Goal: Task Accomplishment & Management: Complete application form

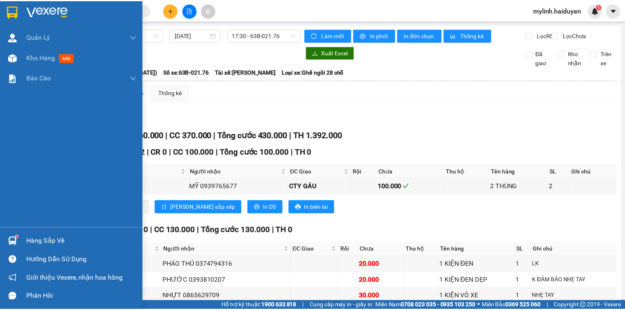
scroll to position [347, 0]
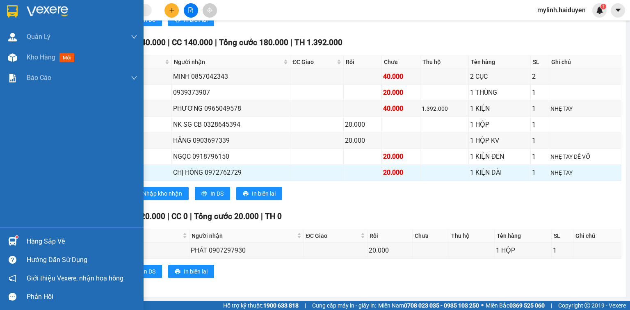
click at [38, 245] on div "Hàng sắp về" at bounding box center [82, 241] width 111 height 12
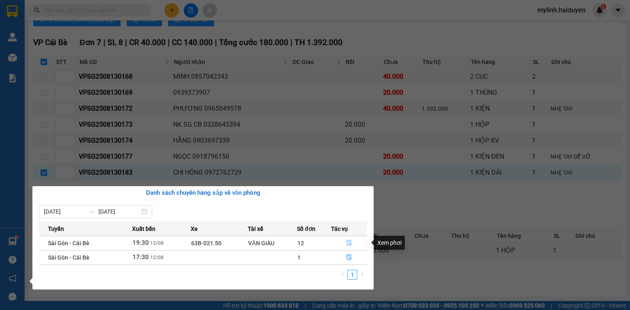
click at [347, 244] on icon "file-done" at bounding box center [349, 243] width 6 height 6
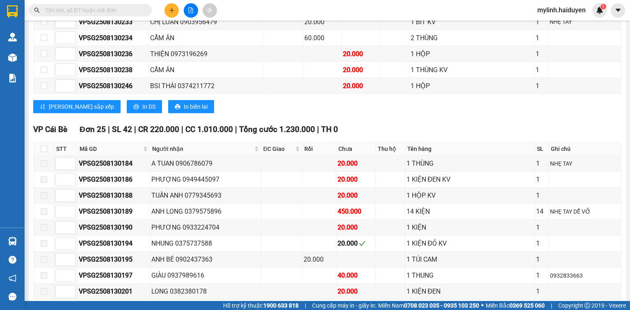
scroll to position [657, 0]
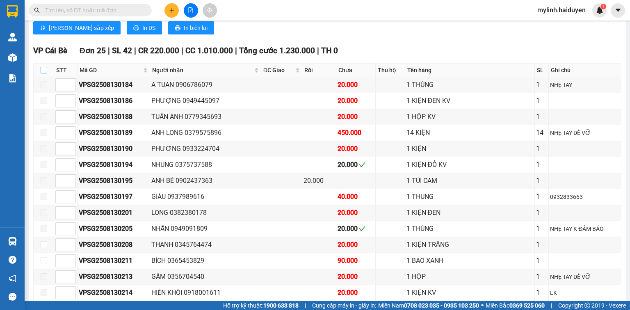
click at [43, 70] on input "checkbox" at bounding box center [44, 70] width 7 height 7
checkbox input "true"
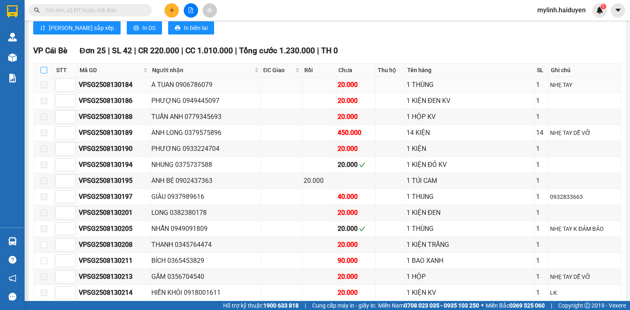
checkbox input "true"
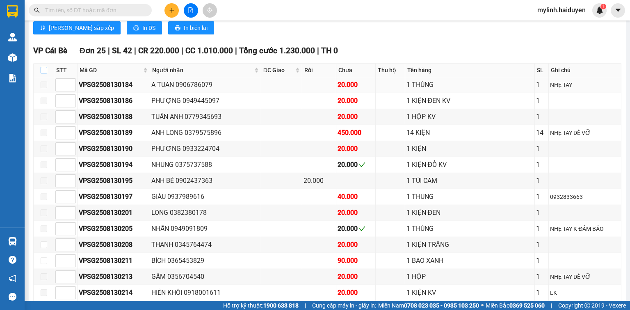
checkbox input "true"
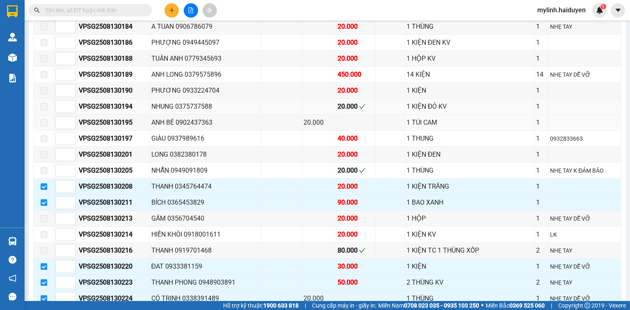
scroll to position [690, 0]
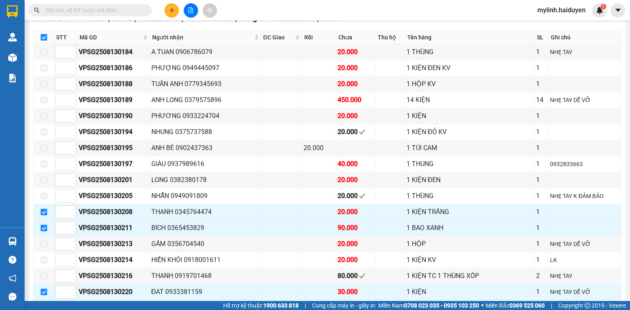
click at [42, 36] on input "checkbox" at bounding box center [44, 37] width 7 height 7
checkbox input "false"
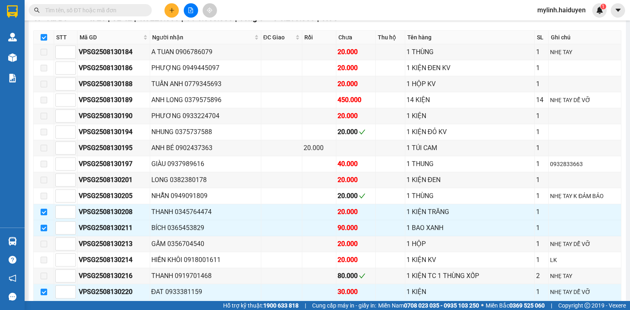
checkbox input "false"
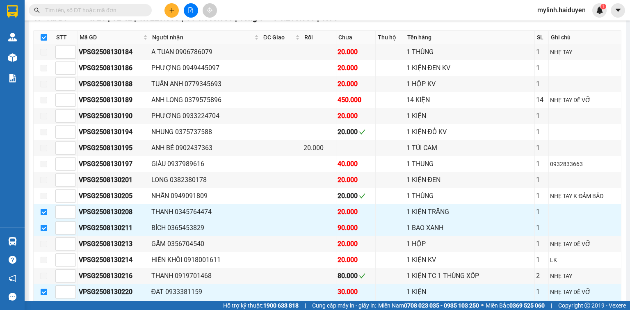
checkbox input "false"
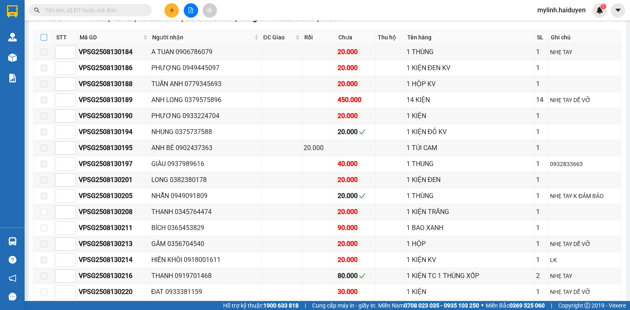
click at [39, 36] on th at bounding box center [44, 38] width 21 height 14
click at [41, 37] on input "checkbox" at bounding box center [44, 37] width 7 height 7
checkbox input "true"
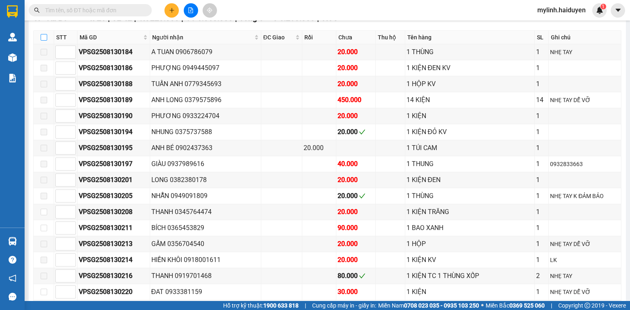
checkbox input "true"
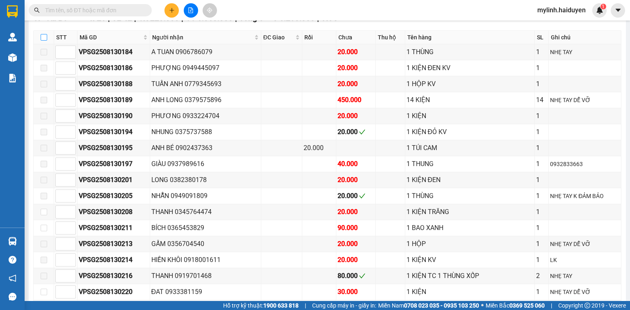
checkbox input "true"
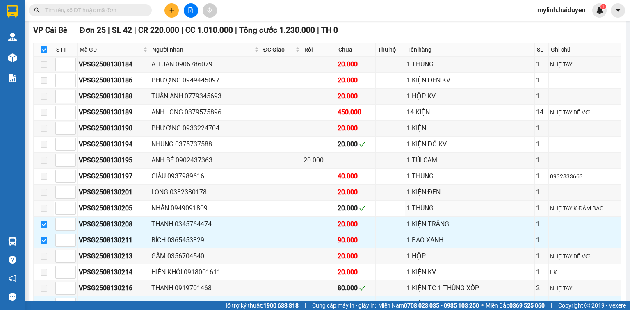
scroll to position [624, 0]
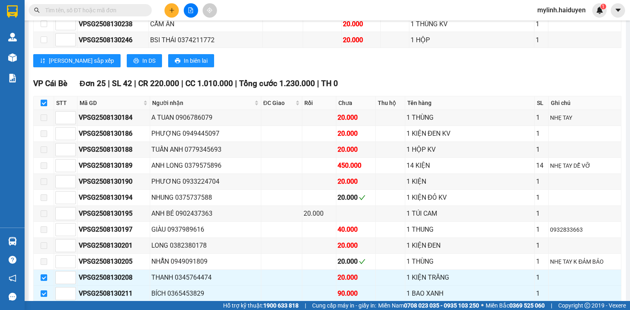
click at [43, 102] on input "checkbox" at bounding box center [44, 103] width 7 height 7
checkbox input "false"
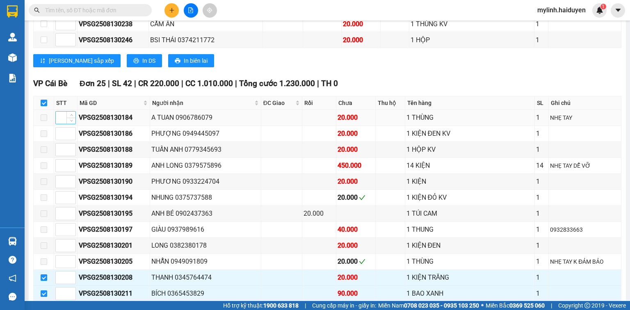
checkbox input "false"
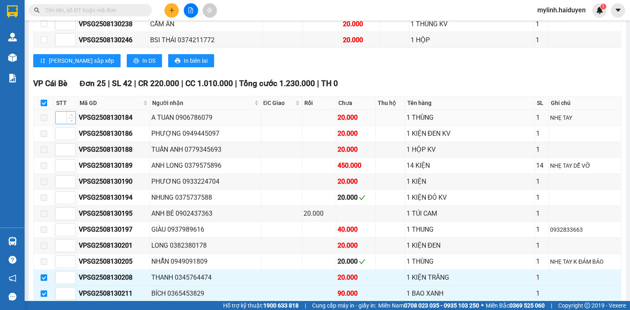
checkbox input "false"
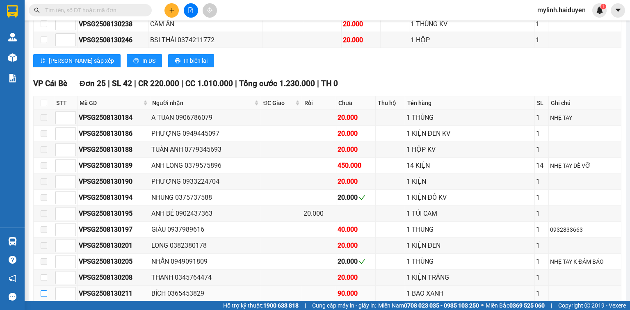
drag, startPoint x: 45, startPoint y: 288, endPoint x: 49, endPoint y: 290, distance: 4.7
click at [44, 290] on input "checkbox" at bounding box center [44, 293] width 7 height 7
checkbox input "true"
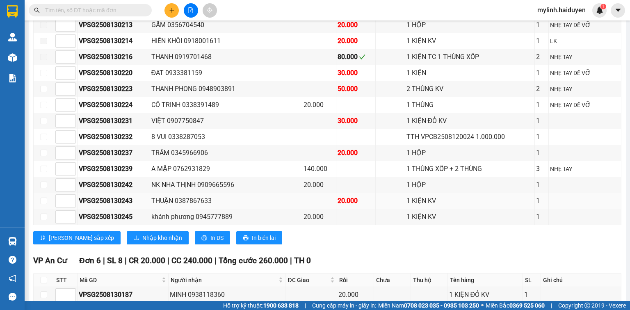
scroll to position [1018, 0]
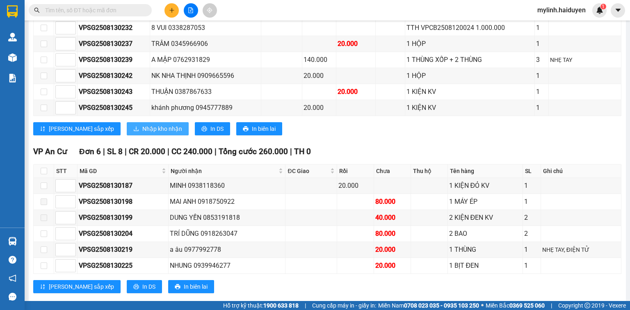
click at [142, 125] on span "Nhập kho nhận" at bounding box center [162, 128] width 40 height 9
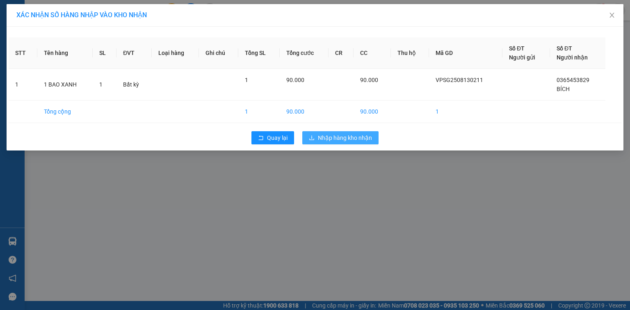
click at [349, 139] on span "Nhập hàng kho nhận" at bounding box center [345, 137] width 54 height 9
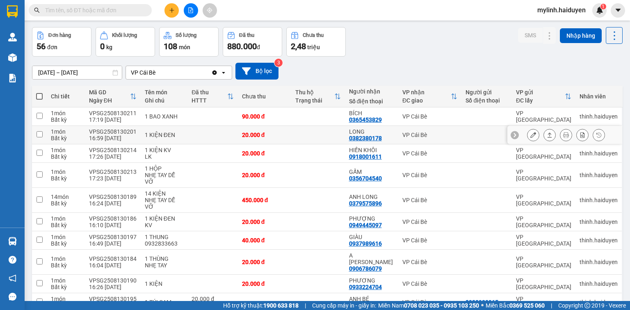
scroll to position [66, 0]
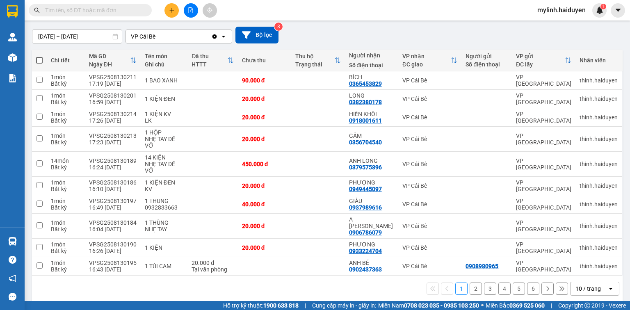
click at [599, 284] on div "10 / trang" at bounding box center [589, 288] width 37 height 13
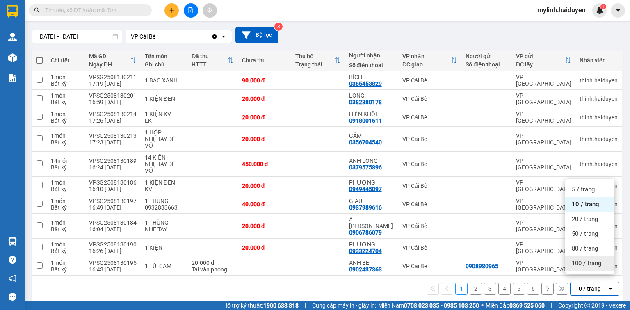
click at [580, 265] on span "100 / trang" at bounding box center [587, 263] width 30 height 8
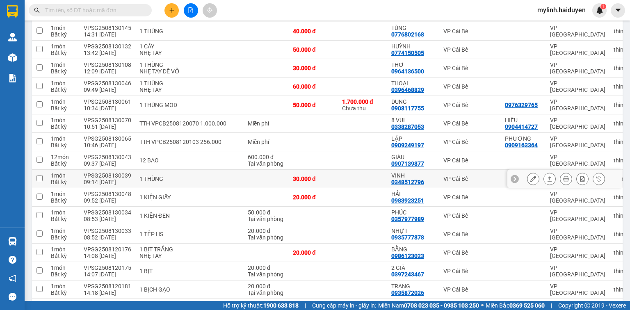
scroll to position [587, 0]
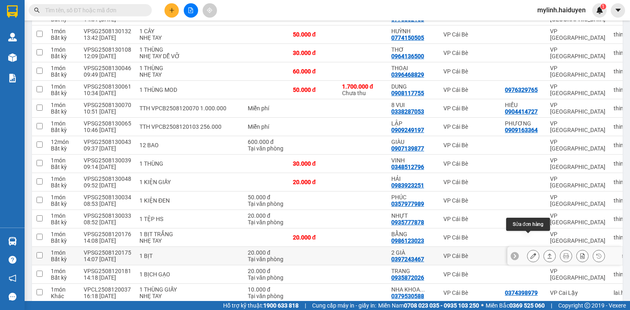
click at [530, 253] on icon at bounding box center [533, 256] width 6 height 6
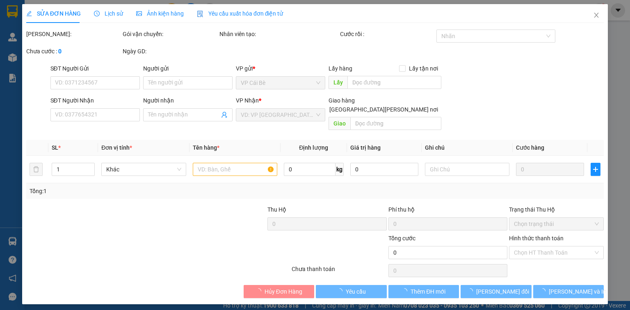
type input "0397243467"
type input "2 GIÀ"
type input "20.000"
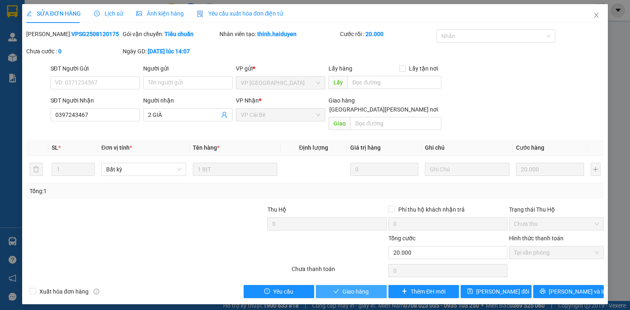
click at [370, 285] on button "Giao hàng" at bounding box center [351, 291] width 71 height 13
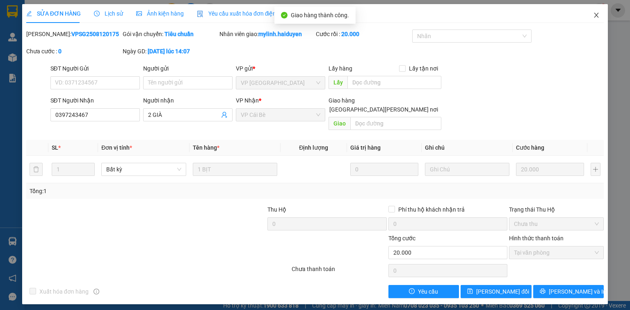
click at [597, 11] on span "Close" at bounding box center [596, 15] width 23 height 23
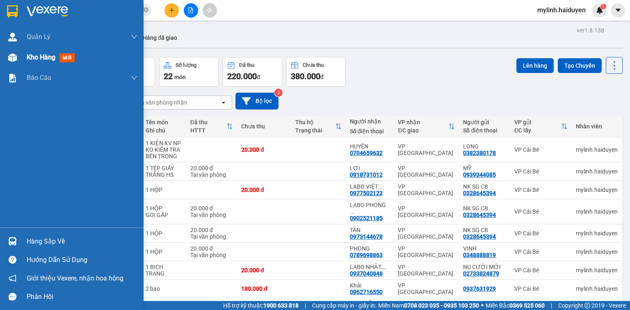
click at [28, 63] on div "Kho hàng mới" at bounding box center [82, 57] width 111 height 21
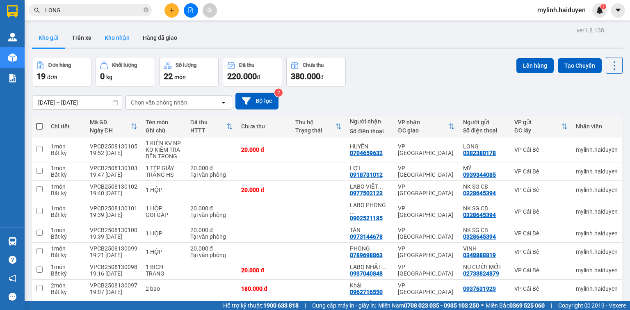
click at [120, 36] on button "Kho nhận" at bounding box center [117, 38] width 38 height 20
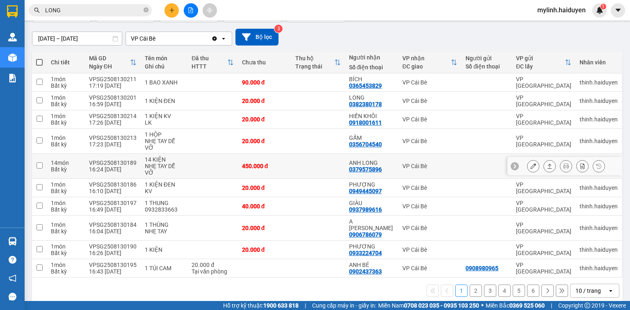
scroll to position [66, 0]
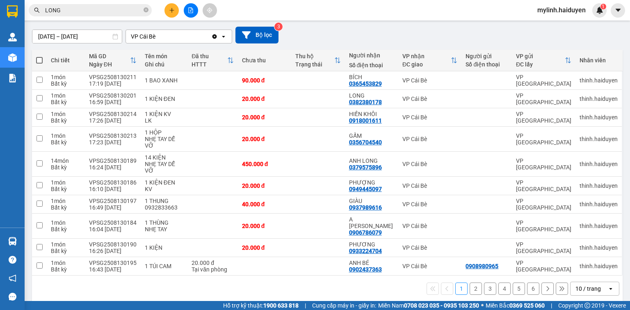
click at [543, 283] on button at bounding box center [547, 289] width 12 height 12
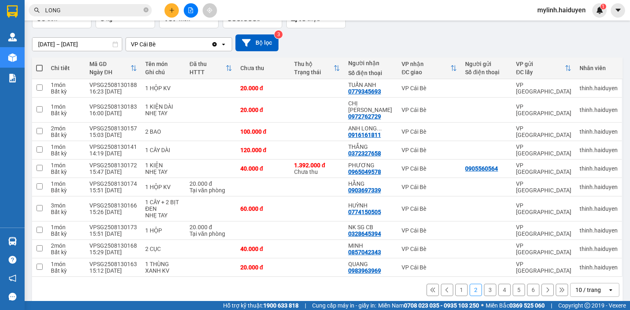
scroll to position [59, 0]
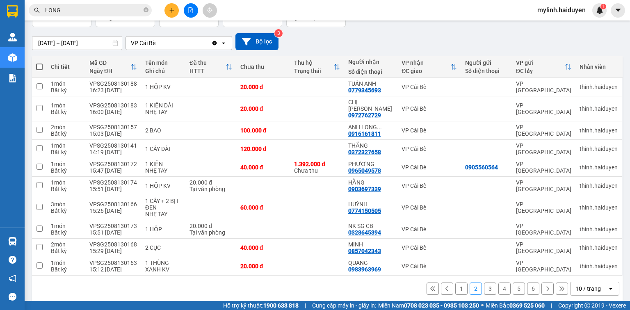
click at [543, 283] on button at bounding box center [547, 289] width 12 height 12
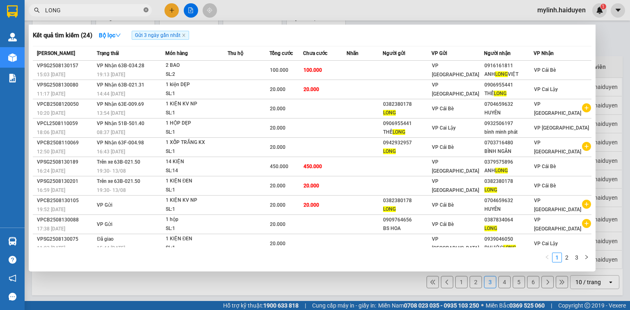
click at [146, 12] on icon "close-circle" at bounding box center [146, 9] width 5 height 5
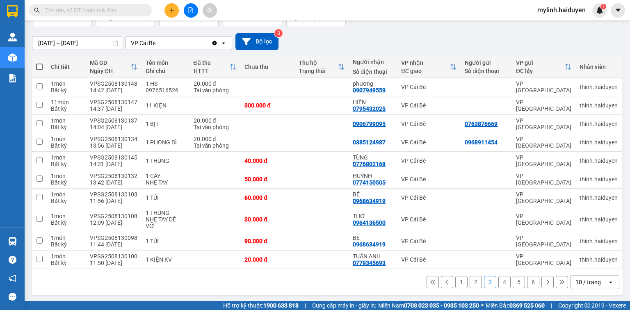
click at [138, 10] on input "text" at bounding box center [93, 10] width 97 height 9
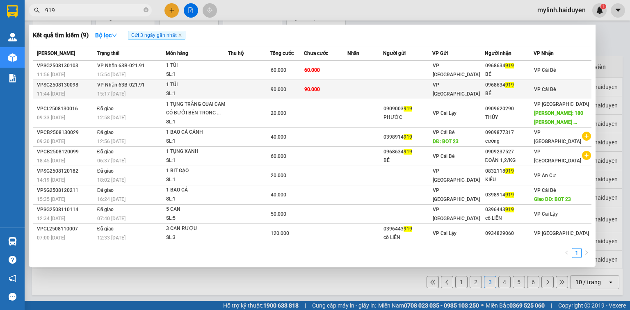
type input "919"
click at [485, 95] on td "VP [GEOGRAPHIC_DATA]" at bounding box center [458, 89] width 53 height 19
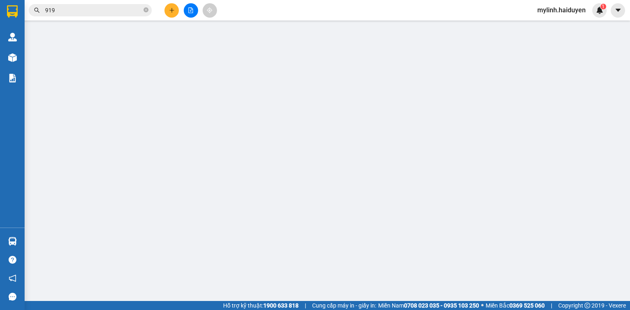
type input "0968634919"
type input "BÉ"
type input "90.000"
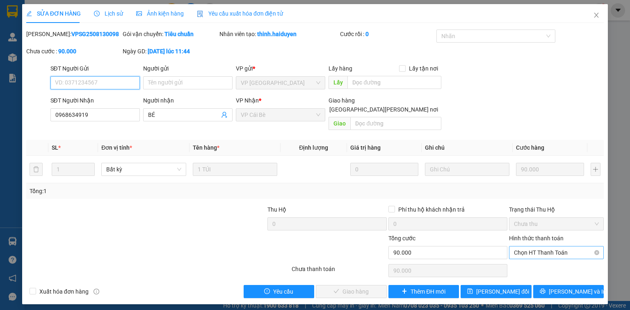
click at [540, 247] on span "Chọn HT Thanh Toán" at bounding box center [556, 253] width 85 height 12
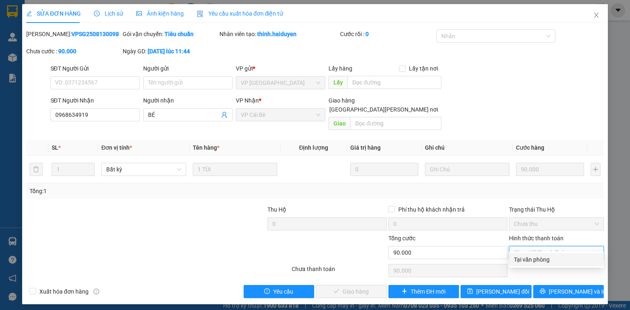
click at [542, 255] on div "Tại văn phòng" at bounding box center [556, 259] width 85 height 9
type input "0"
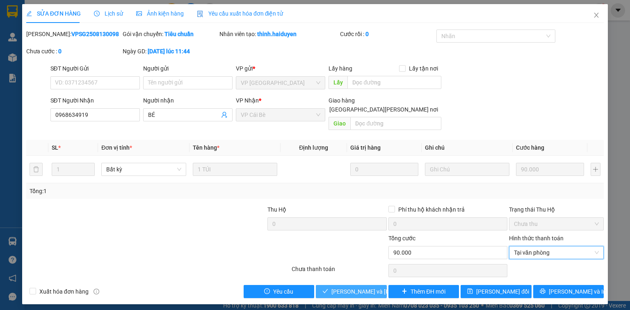
click at [370, 287] on span "Lưu và Giao hàng" at bounding box center [386, 291] width 111 height 9
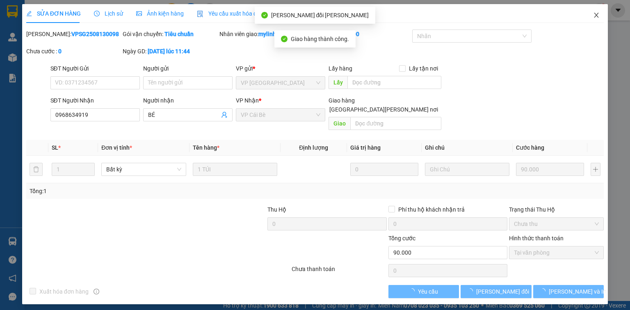
click at [595, 20] on span "Close" at bounding box center [596, 15] width 23 height 23
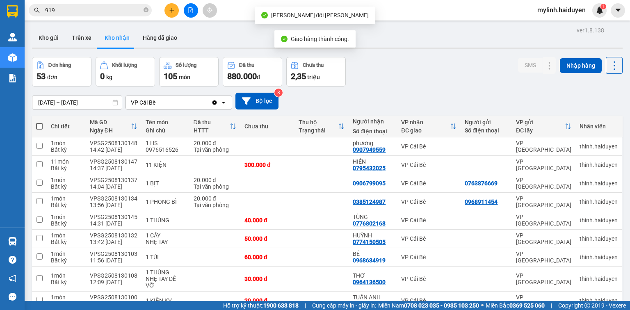
click at [120, 14] on input "919" at bounding box center [93, 10] width 97 height 9
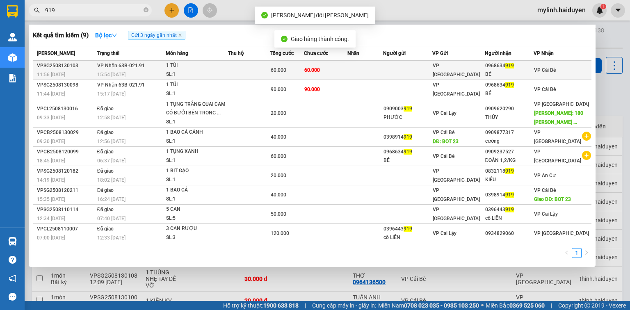
click at [421, 71] on td at bounding box center [407, 70] width 49 height 19
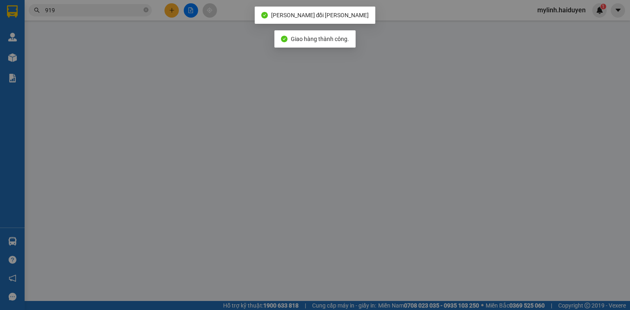
type input "0968634919"
type input "BÉ"
type input "60.000"
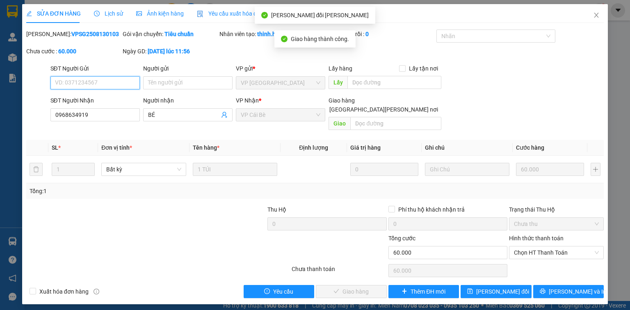
drag, startPoint x: 566, startPoint y: 242, endPoint x: 567, endPoint y: 250, distance: 8.2
click at [566, 247] on span "Chọn HT Thanh Toán" at bounding box center [556, 253] width 85 height 12
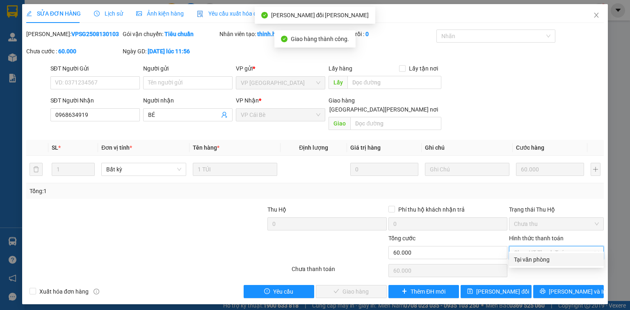
click at [568, 261] on div "Tại văn phòng" at bounding box center [556, 259] width 85 height 9
type input "0"
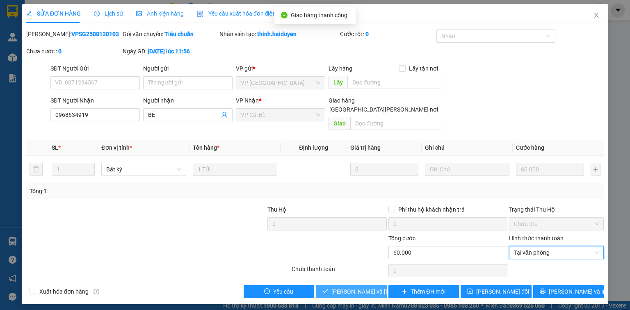
click at [327, 288] on icon "check" at bounding box center [325, 291] width 6 height 6
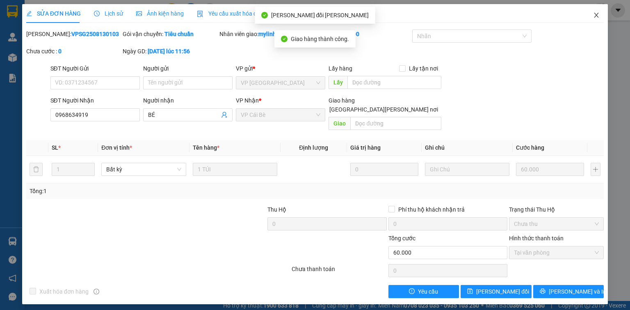
click at [599, 16] on icon "close" at bounding box center [596, 15] width 7 height 7
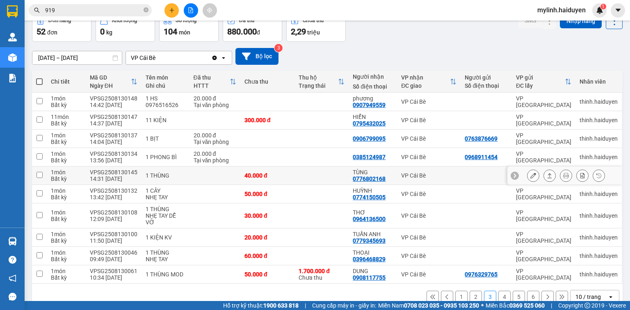
scroll to position [59, 0]
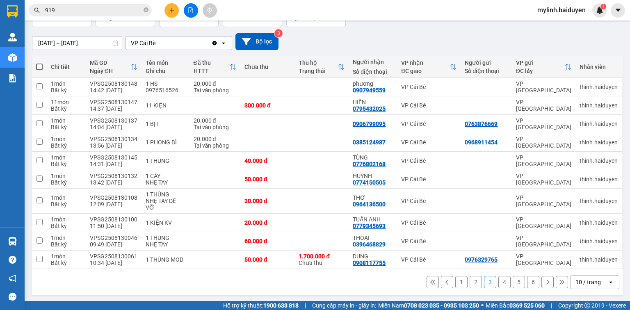
click at [123, 7] on input "919" at bounding box center [93, 10] width 97 height 9
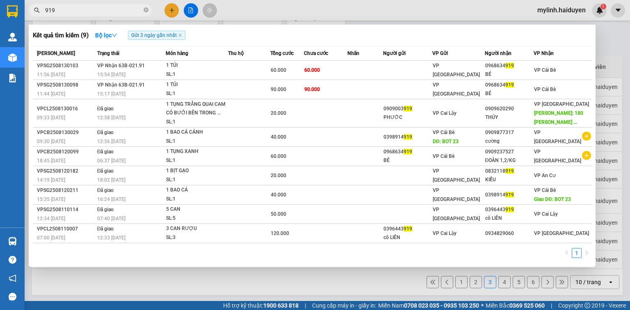
click at [123, 7] on input "919" at bounding box center [93, 10] width 97 height 9
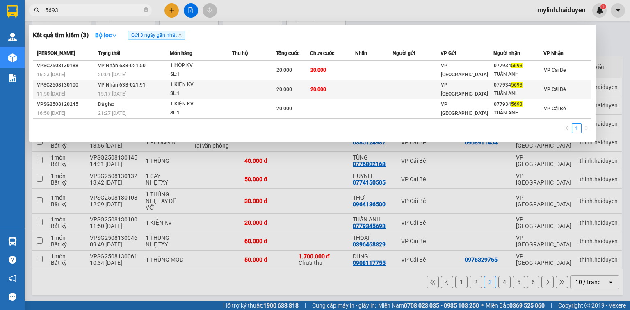
type input "5693"
click at [247, 91] on td at bounding box center [254, 89] width 44 height 19
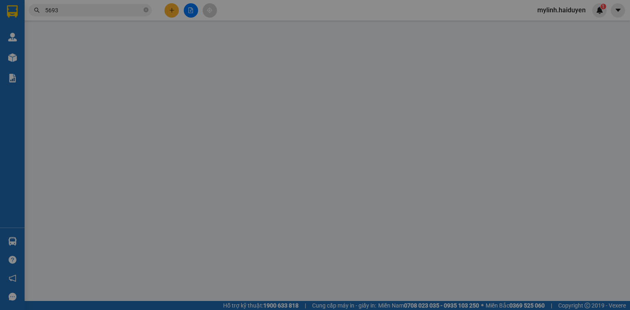
type input "0779345693"
type input "TUẤN ANH"
type input "20.000"
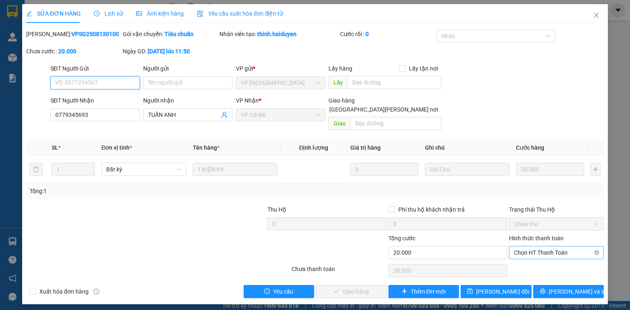
click at [545, 247] on span "Chọn HT Thanh Toán" at bounding box center [556, 253] width 85 height 12
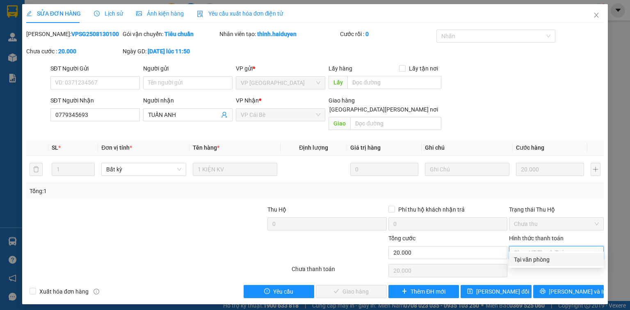
click at [552, 258] on div "Tại văn phòng" at bounding box center [556, 259] width 85 height 9
type input "0"
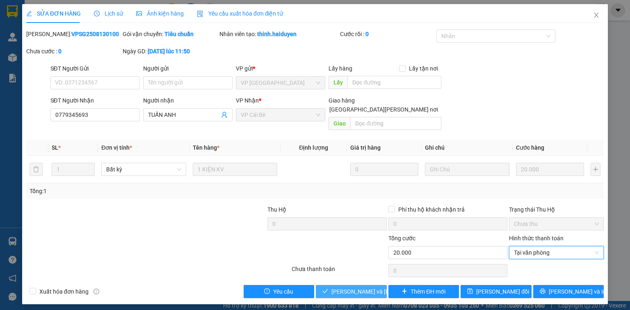
click at [350, 287] on span "Lưu và Giao hàng" at bounding box center [386, 291] width 111 height 9
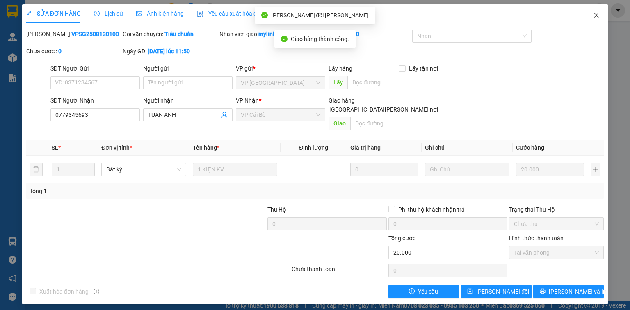
click at [595, 14] on icon "close" at bounding box center [596, 15] width 5 height 5
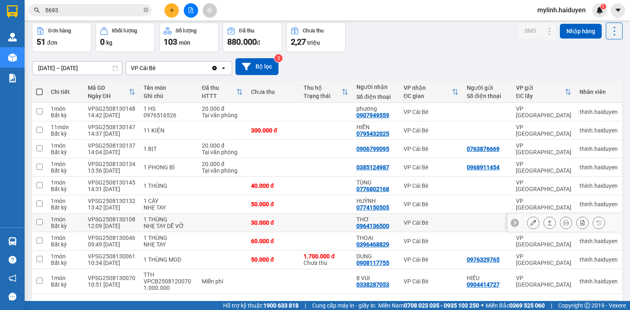
scroll to position [59, 0]
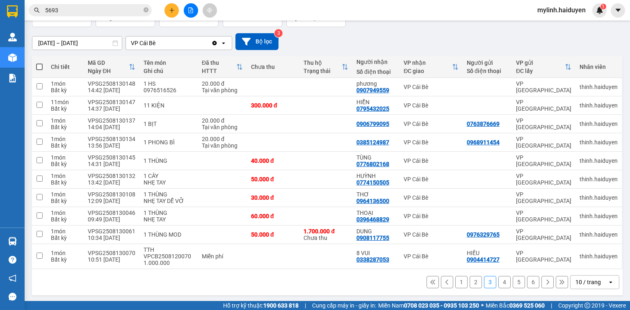
click at [541, 283] on button at bounding box center [547, 282] width 12 height 12
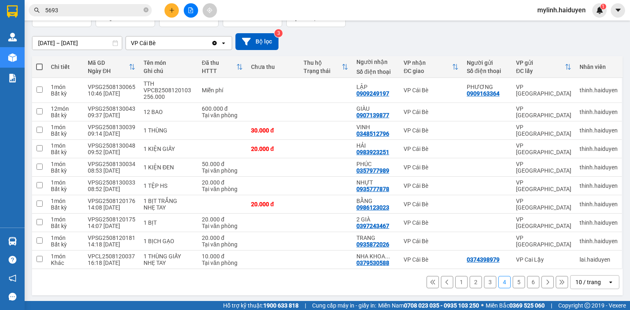
click at [545, 281] on icon at bounding box center [548, 282] width 6 height 6
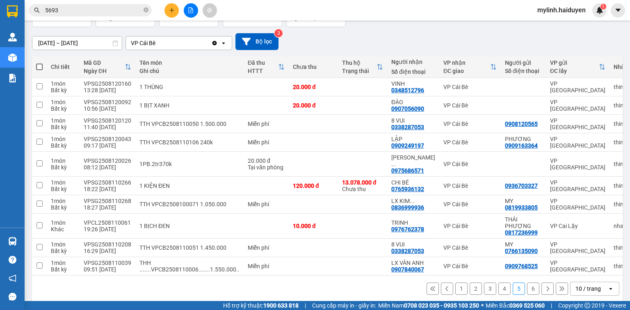
click at [545, 286] on icon at bounding box center [548, 289] width 6 height 6
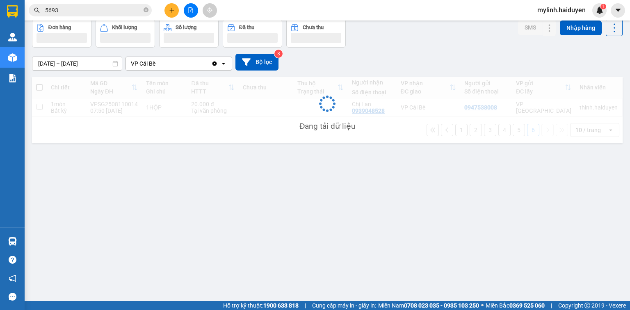
scroll to position [38, 0]
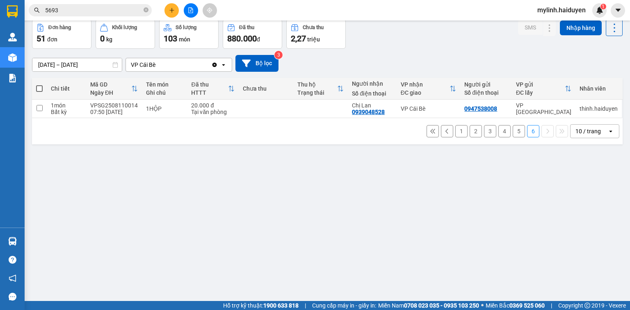
click at [580, 130] on div "10 / trang" at bounding box center [588, 131] width 25 height 8
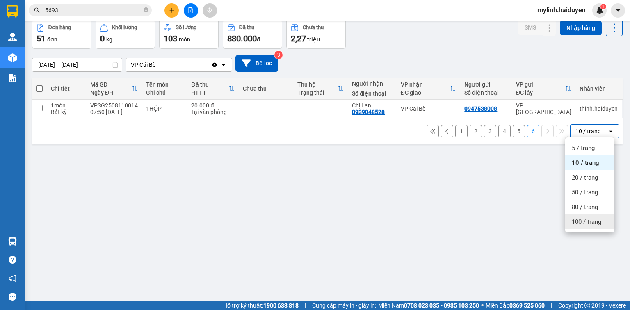
click at [586, 224] on span "100 / trang" at bounding box center [587, 222] width 30 height 8
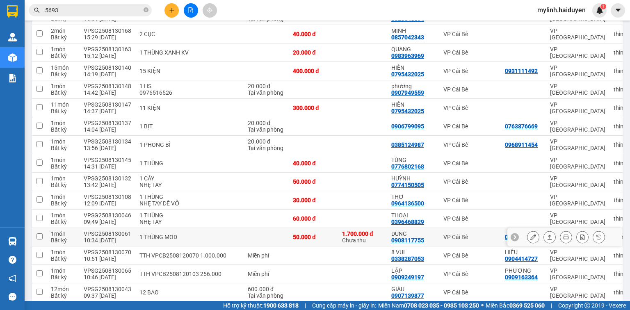
scroll to position [497, 0]
